Goal: Find specific page/section: Find specific page/section

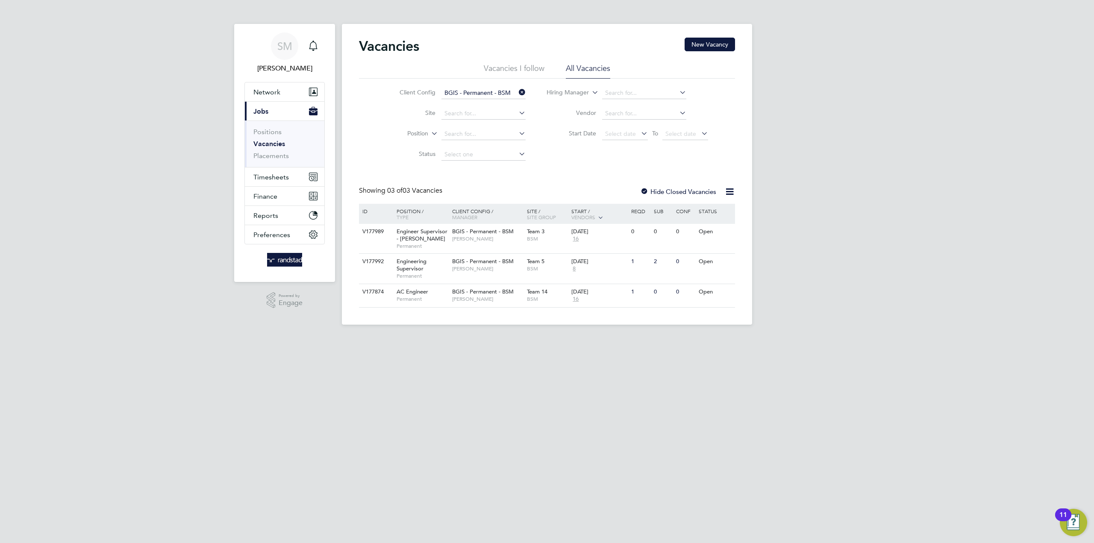
click at [495, 94] on input "BGIS - Permanent - BSM" at bounding box center [484, 93] width 84 height 12
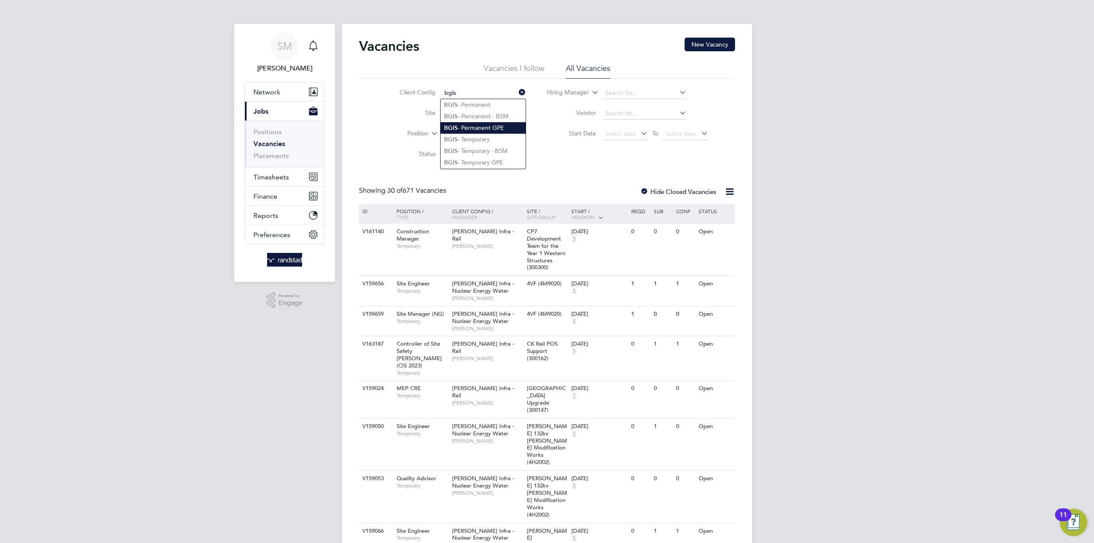
click at [483, 129] on li "BGIS - Permanent GPE" at bounding box center [483, 128] width 85 height 12
type input "BGIS - Permanent GPE"
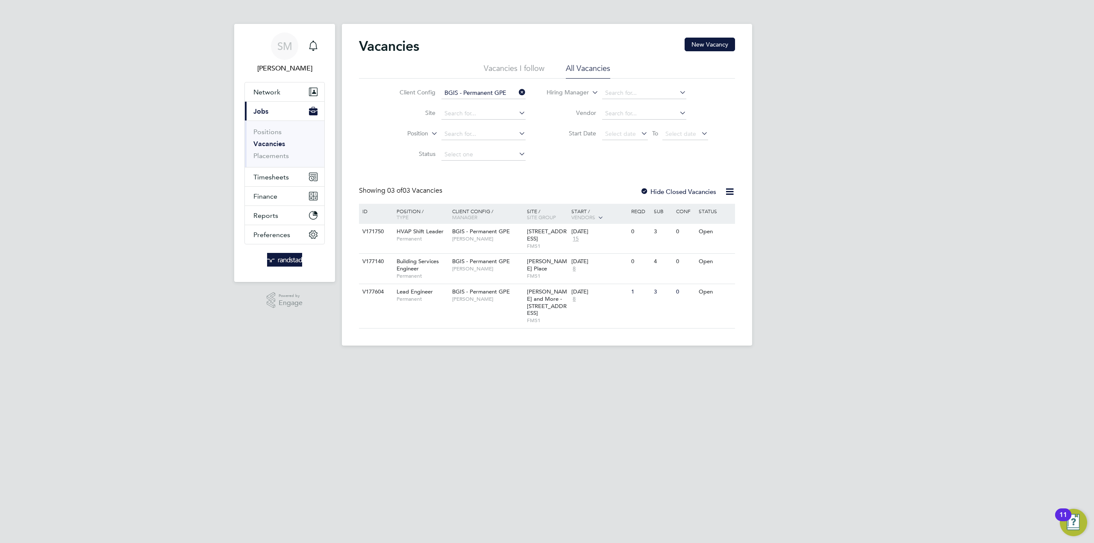
click at [517, 92] on icon at bounding box center [517, 92] width 0 height 12
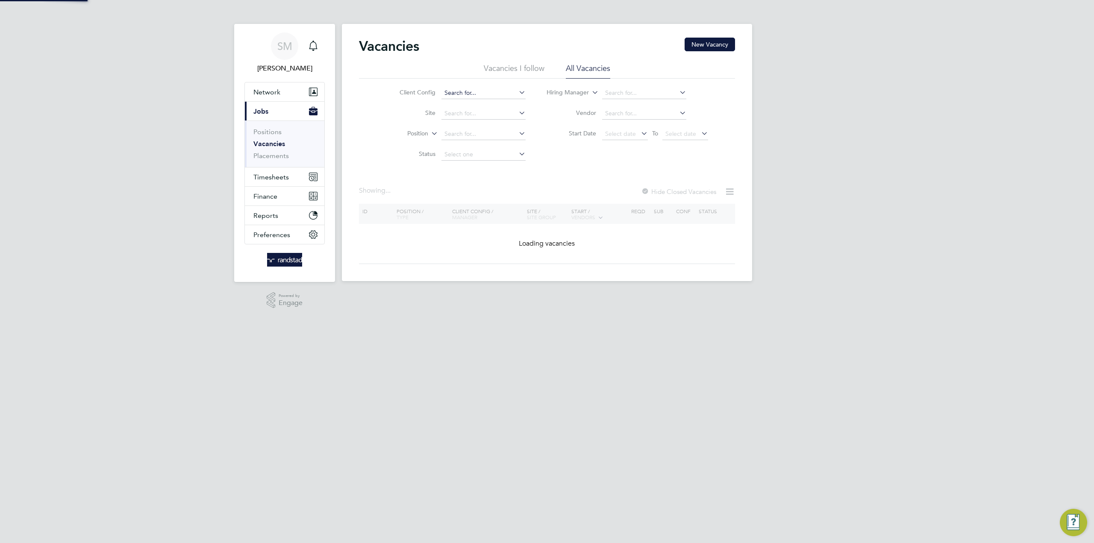
click at [483, 96] on input at bounding box center [484, 93] width 84 height 12
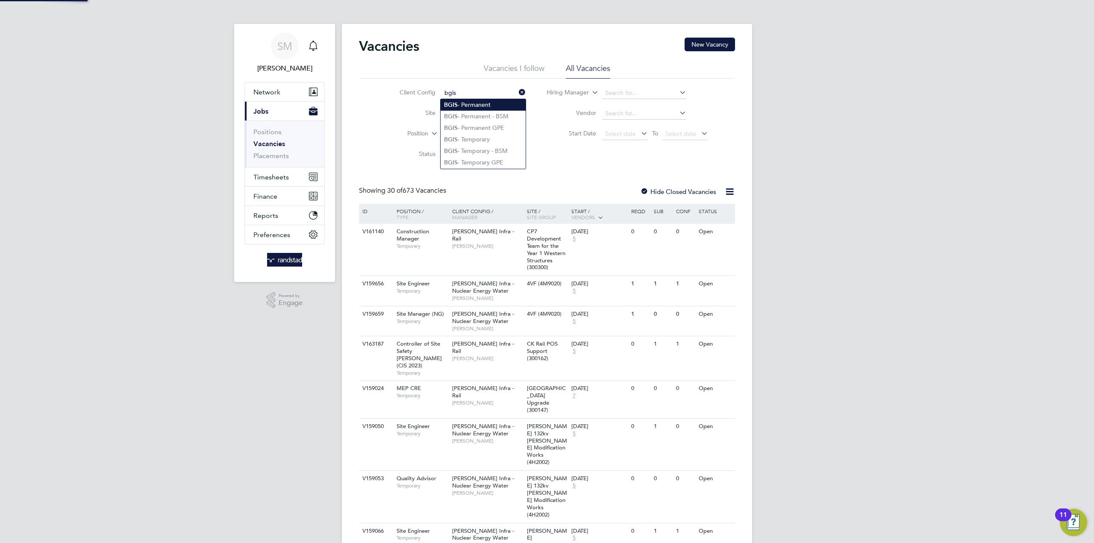
click at [469, 106] on li "BGIS - Permanent" at bounding box center [483, 105] width 85 height 12
type input "BGIS - Permanent"
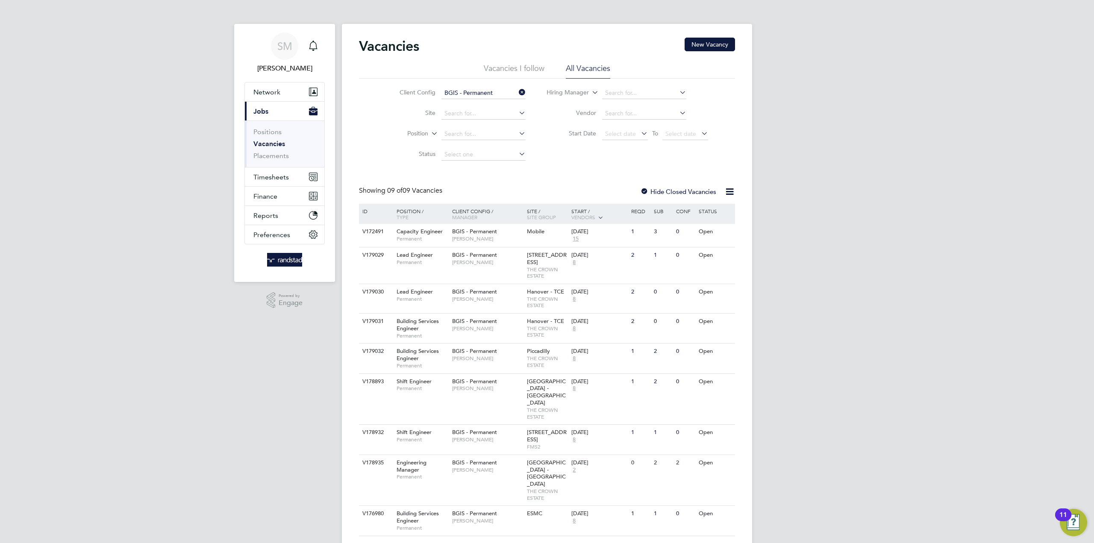
click at [517, 92] on icon at bounding box center [517, 92] width 0 height 12
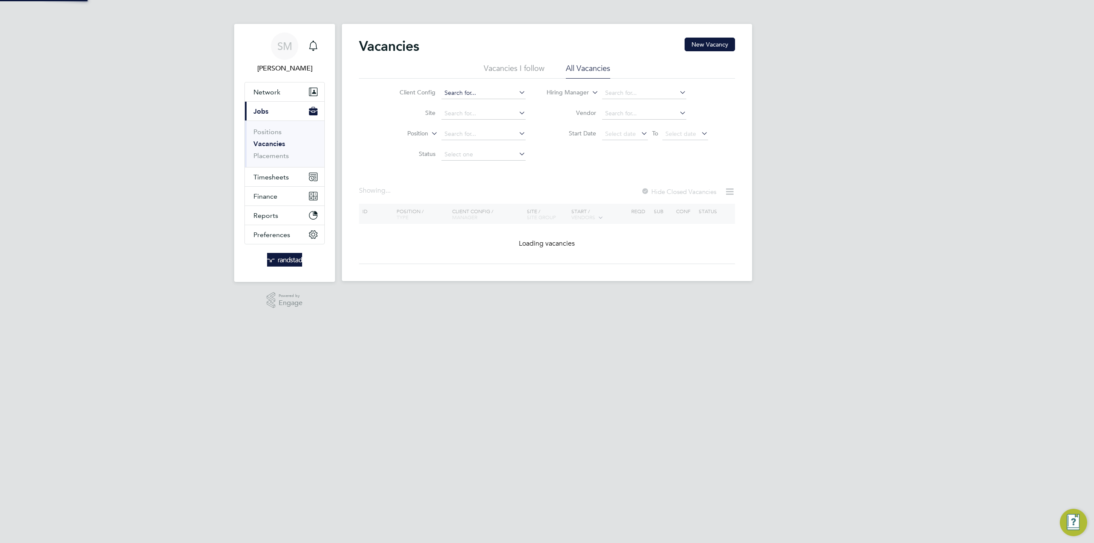
click at [471, 94] on input at bounding box center [484, 93] width 84 height 12
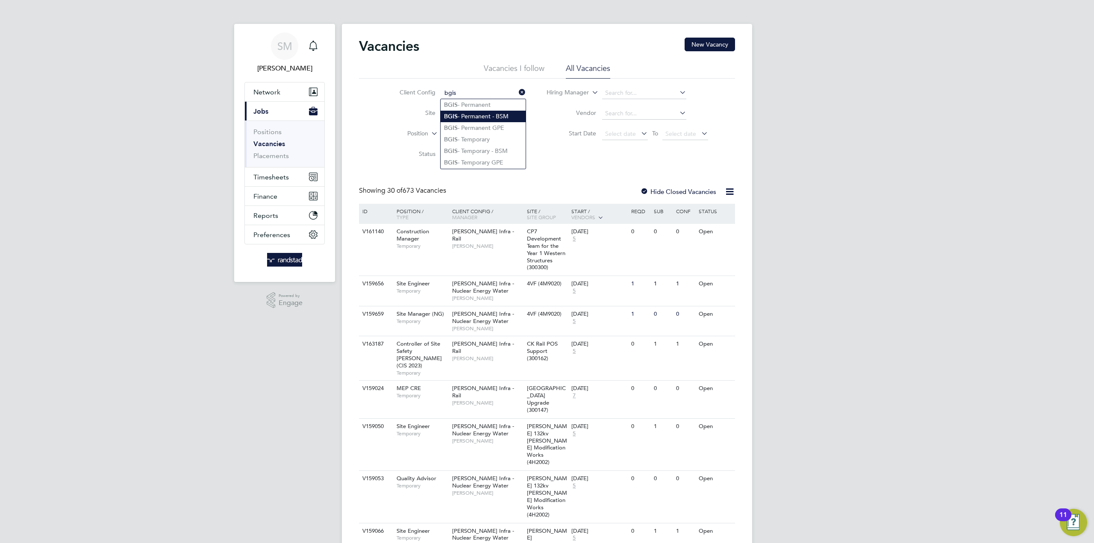
click at [489, 114] on li "BGIS - Permanent - BSM" at bounding box center [483, 117] width 85 height 12
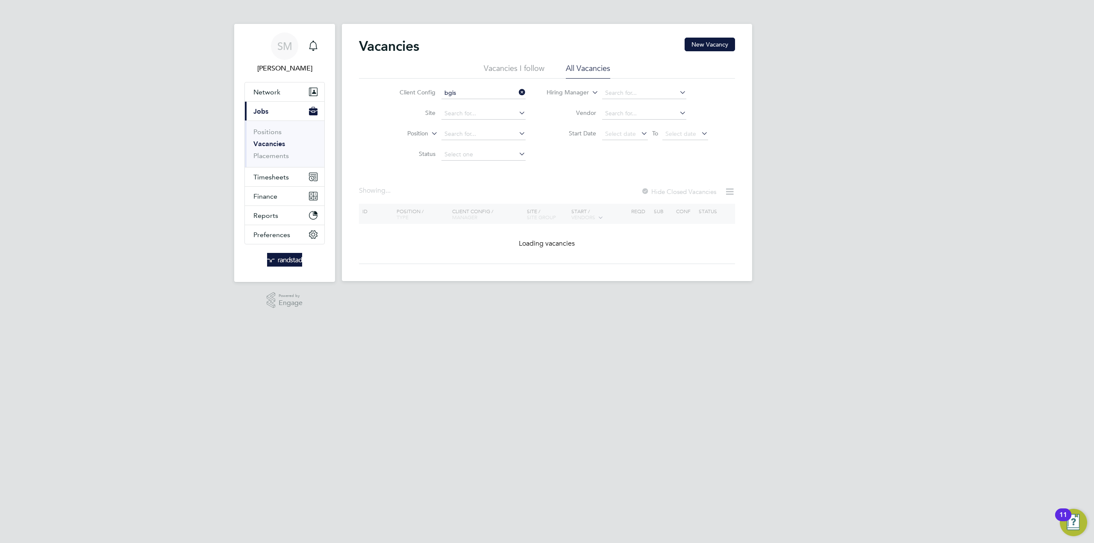
type input "BGIS - Permanent - BSM"
